Goal: Check status: Check status

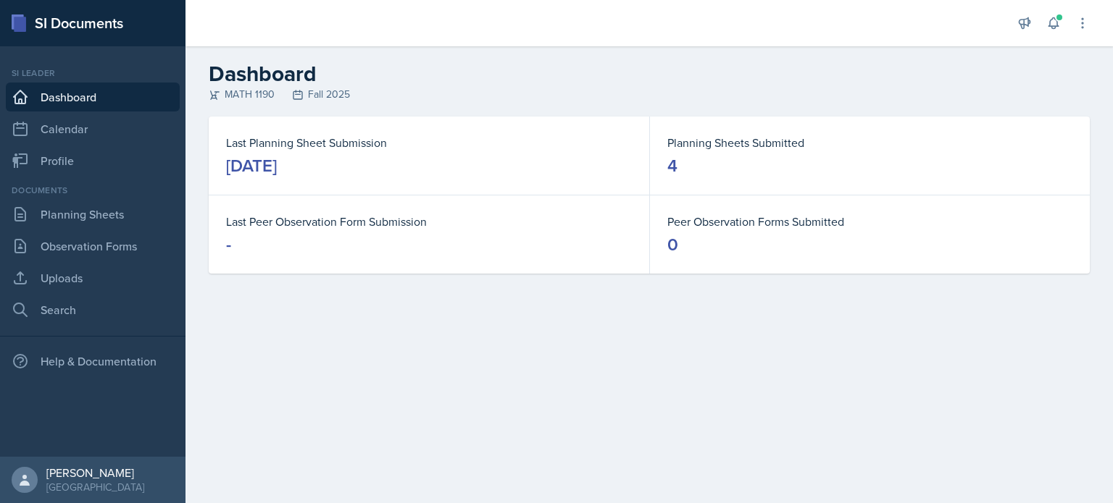
click at [1048, 36] on div "Announcements New Announcement Title Message Create Notifications [DATE] 9:13 A…" at bounding box center [1053, 23] width 72 height 46
click at [1051, 28] on icon at bounding box center [1053, 23] width 14 height 14
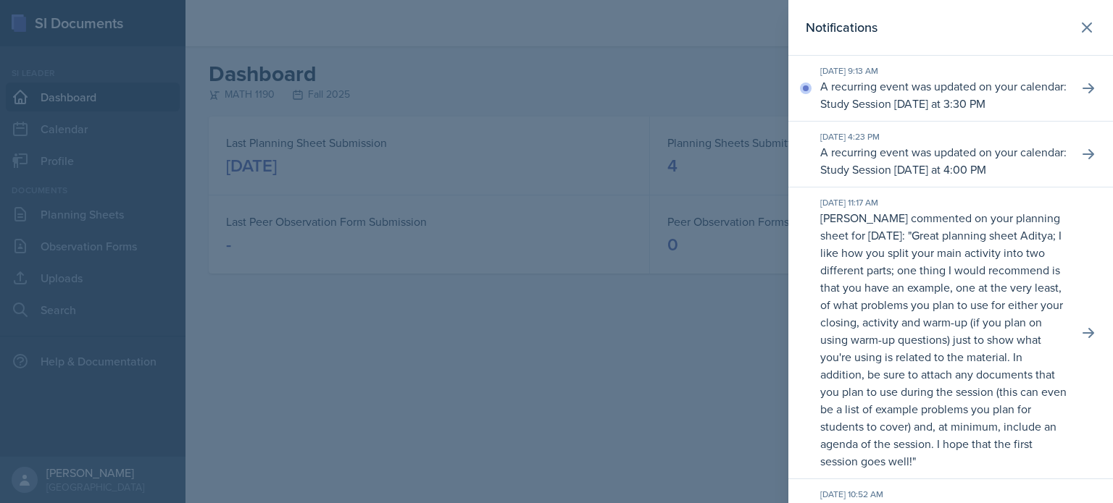
click at [710, 290] on div at bounding box center [556, 251] width 1113 height 503
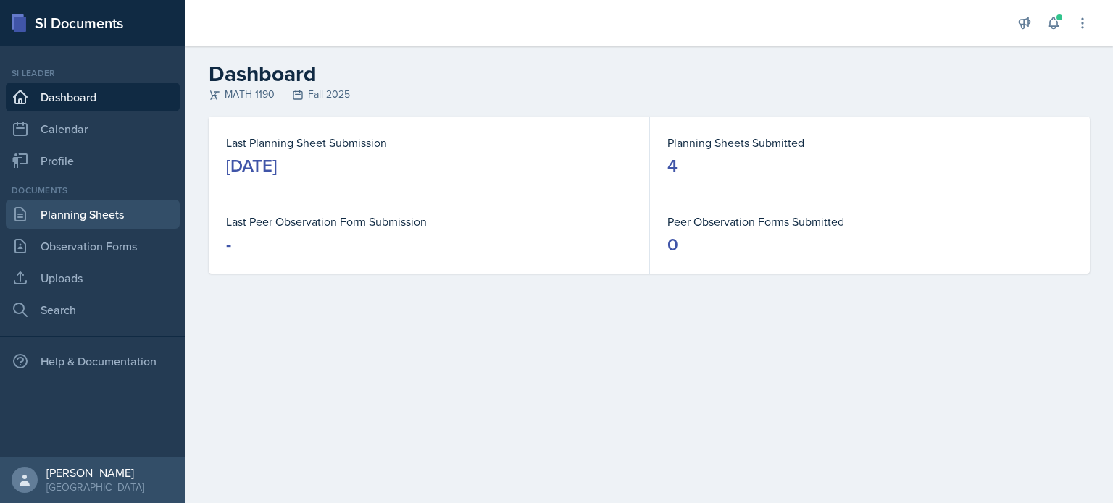
click at [136, 222] on link "Planning Sheets" at bounding box center [93, 214] width 174 height 29
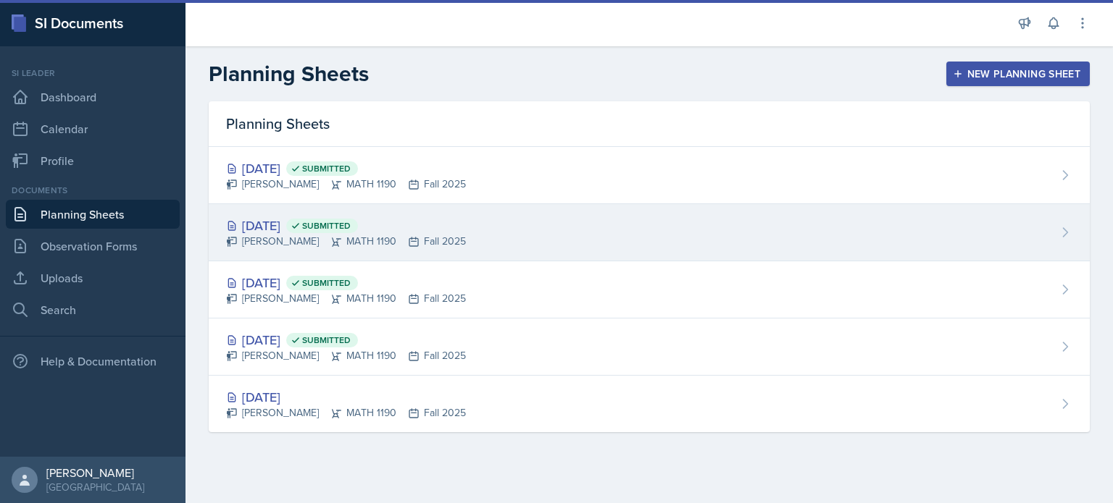
click at [516, 245] on div "[DATE] Submitted [PERSON_NAME] MATH 1190 Fall 2025" at bounding box center [649, 232] width 881 height 57
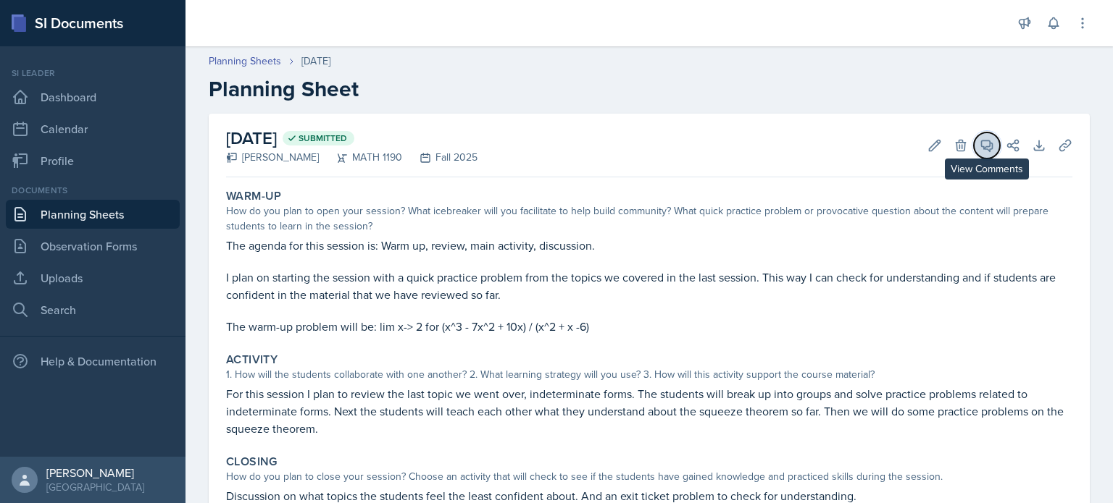
click at [979, 141] on icon at bounding box center [986, 145] width 14 height 14
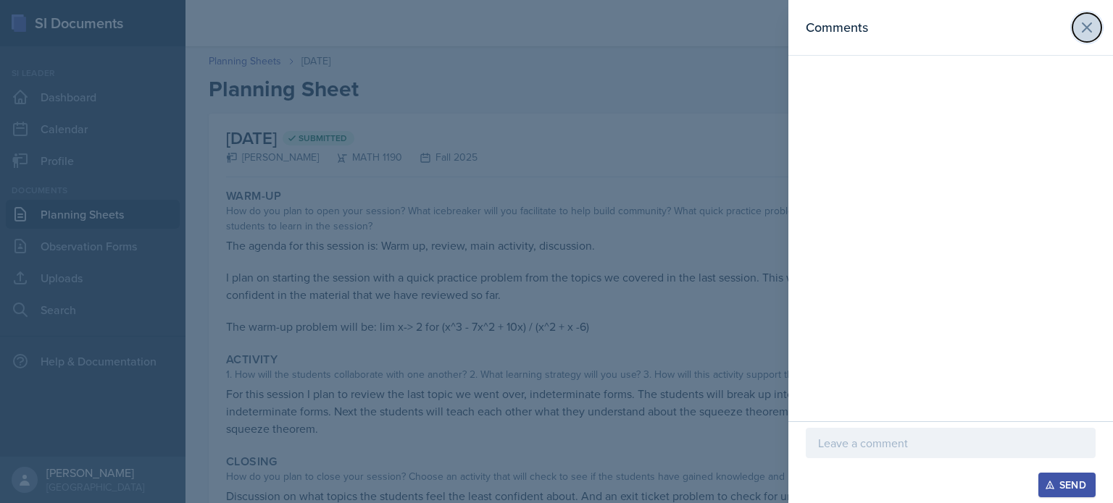
click at [1095, 25] on button at bounding box center [1086, 27] width 29 height 29
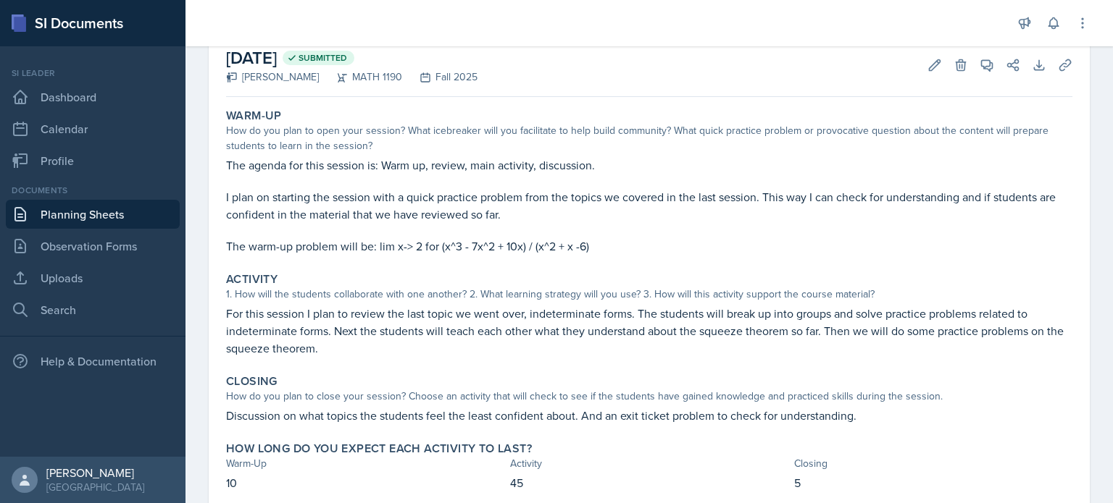
scroll to position [91, 0]
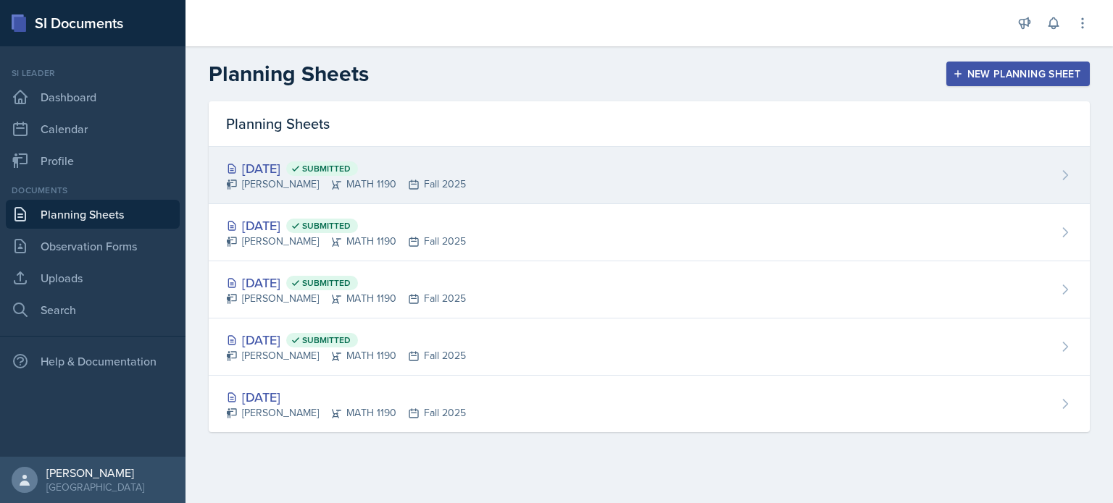
click at [446, 192] on div "[DATE] Submitted [PERSON_NAME] MATH 1190 Fall 2025" at bounding box center [649, 175] width 881 height 57
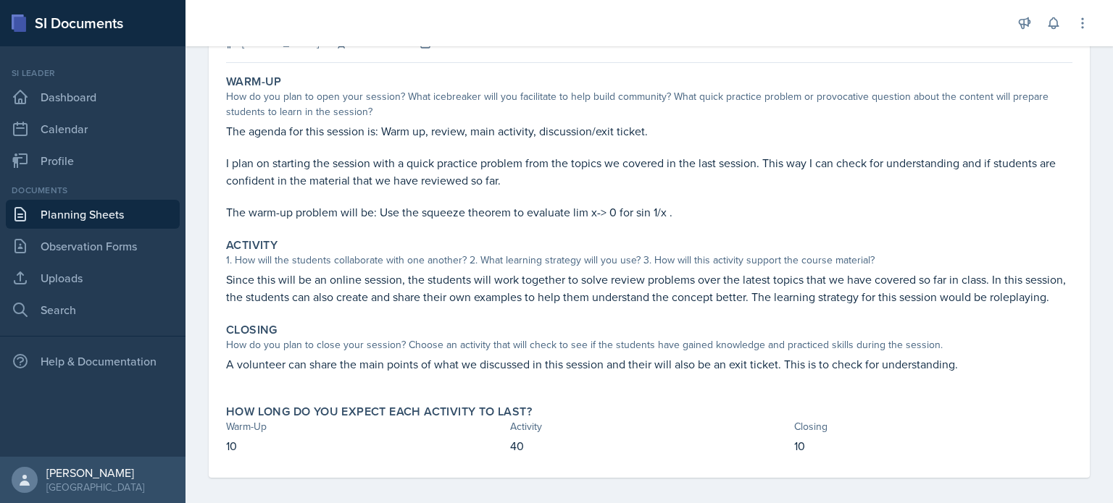
scroll to position [141, 0]
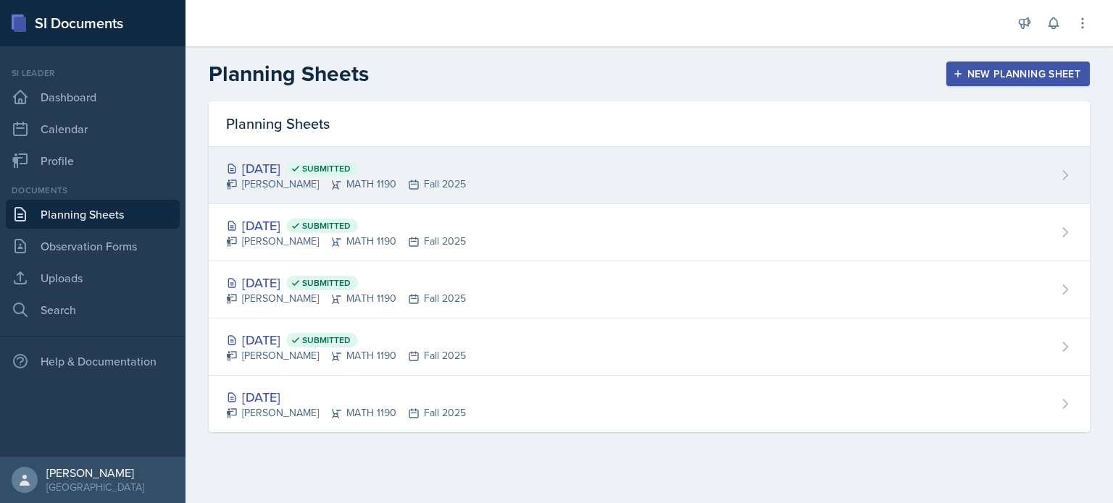
click at [446, 193] on div "[DATE] Submitted [PERSON_NAME] MATH 1190 Fall 2025" at bounding box center [649, 175] width 881 height 57
